Goal: Task Accomplishment & Management: Manage account settings

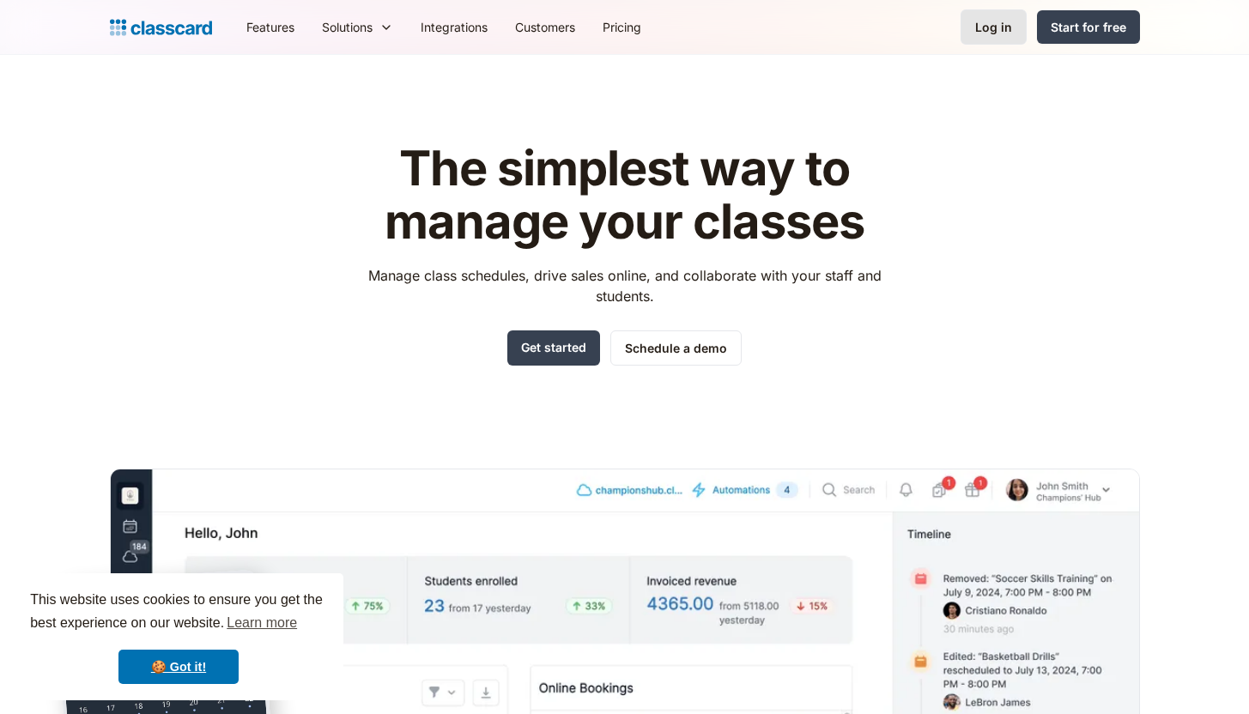
click at [986, 19] on div "Log in" at bounding box center [993, 27] width 37 height 18
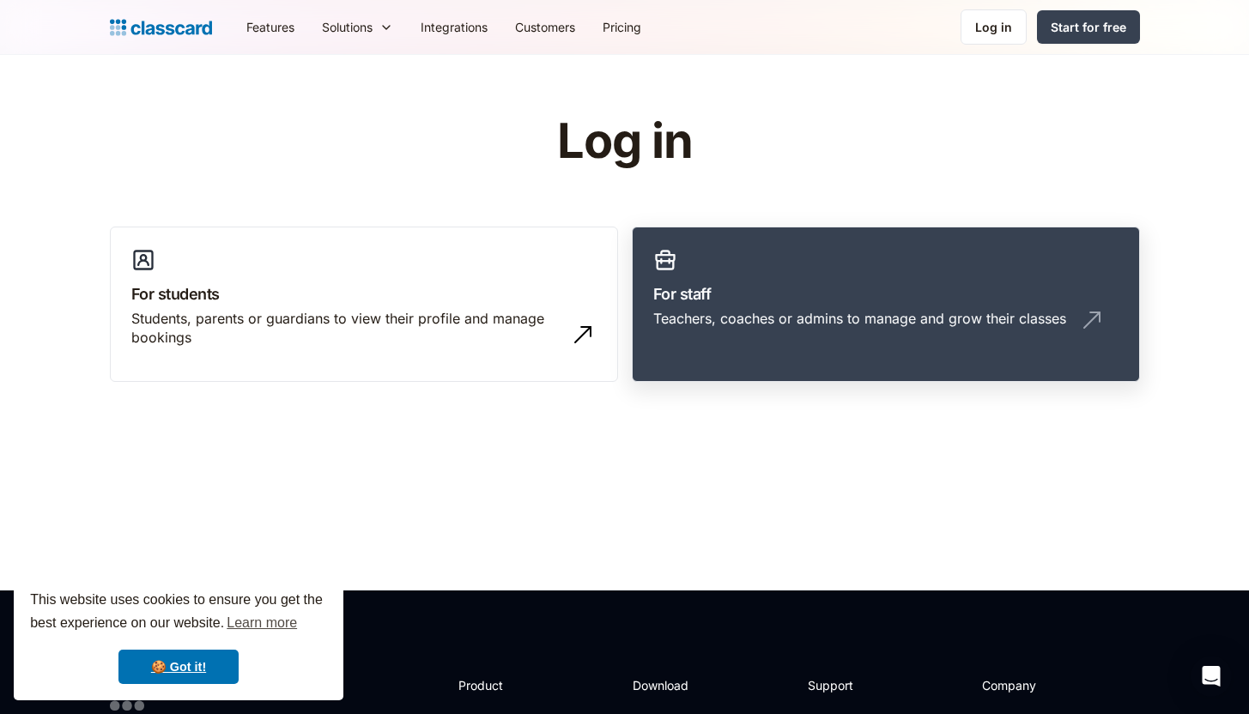
click at [716, 324] on div "Teachers, coaches or admins to manage and grow their classes" at bounding box center [859, 318] width 413 height 19
